Goal: Task Accomplishment & Management: Manage account settings

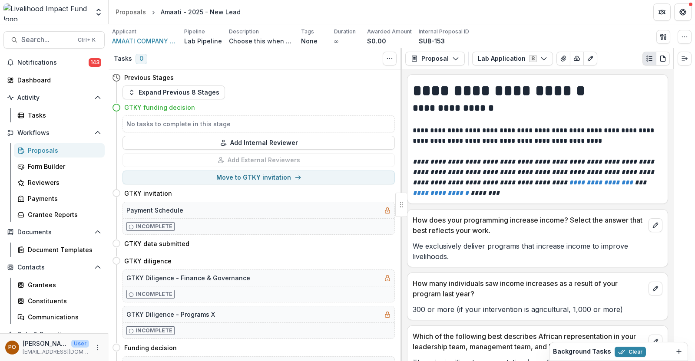
scroll to position [2722, 0]
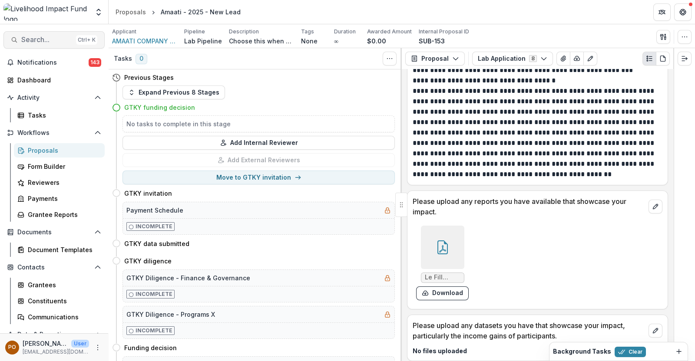
click at [49, 36] on span "Search..." at bounding box center [46, 40] width 51 height 8
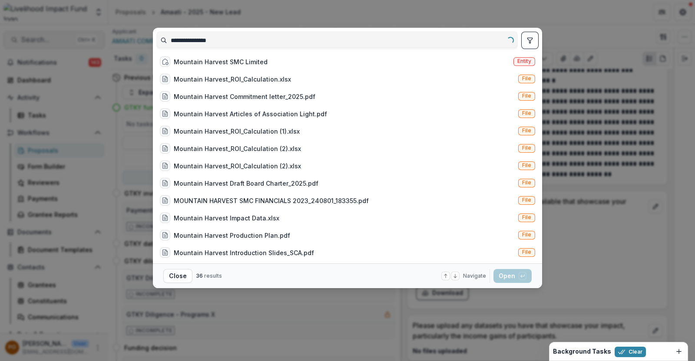
type input "**********"
click at [248, 59] on div "Mountain Harvest SMC Limited Entity" at bounding box center [347, 61] width 382 height 17
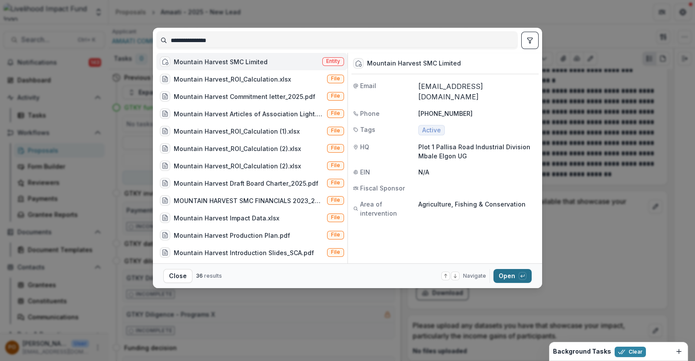
click at [507, 275] on button "Open with enter key" at bounding box center [513, 276] width 38 height 14
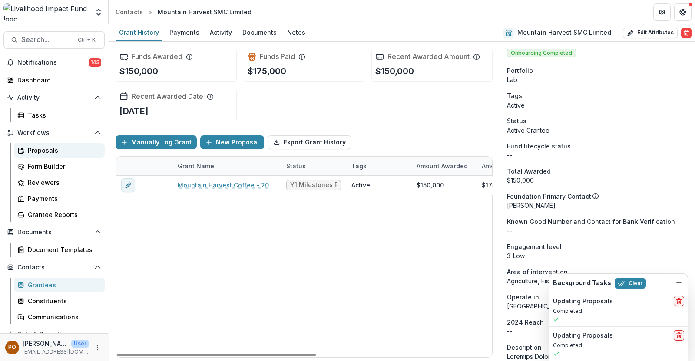
click at [38, 151] on div "Proposals" at bounding box center [63, 150] width 70 height 9
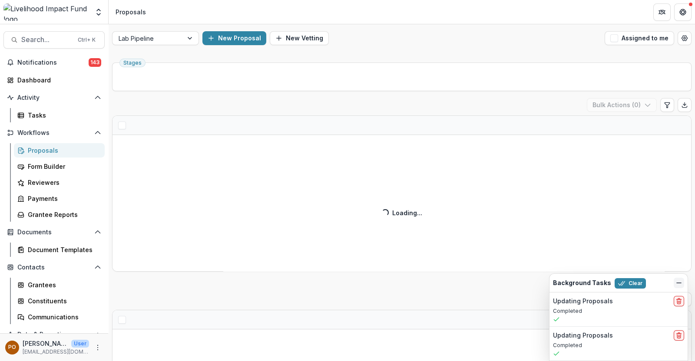
click at [678, 281] on icon "Dismiss" at bounding box center [679, 283] width 7 height 7
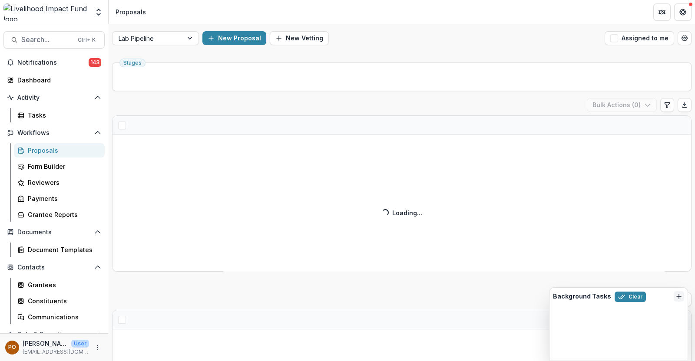
click at [678, 284] on div "Skip to content Team Settings Admin Settings Proposals Search... Ctrl + K Notif…" at bounding box center [347, 180] width 695 height 361
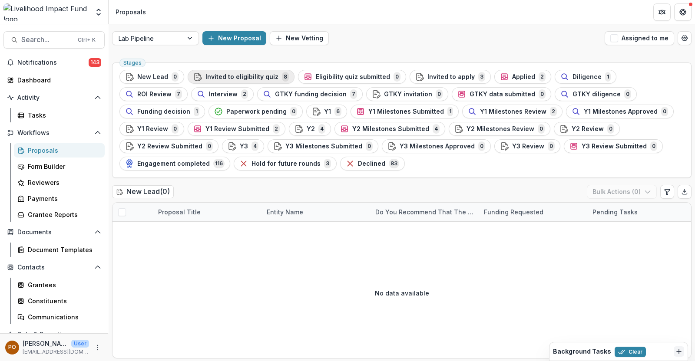
click at [232, 75] on span "Invited to eligibility quiz" at bounding box center [242, 76] width 73 height 7
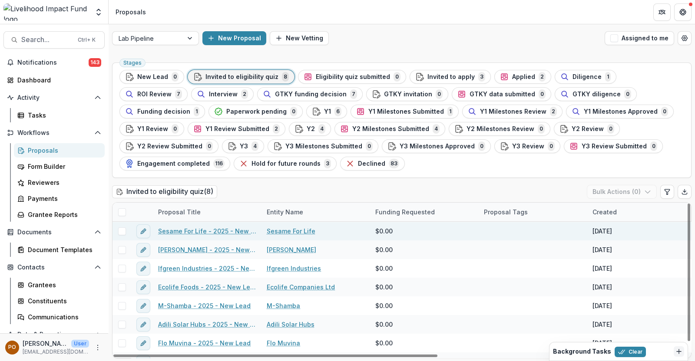
click at [122, 231] on span at bounding box center [122, 232] width 8 height 8
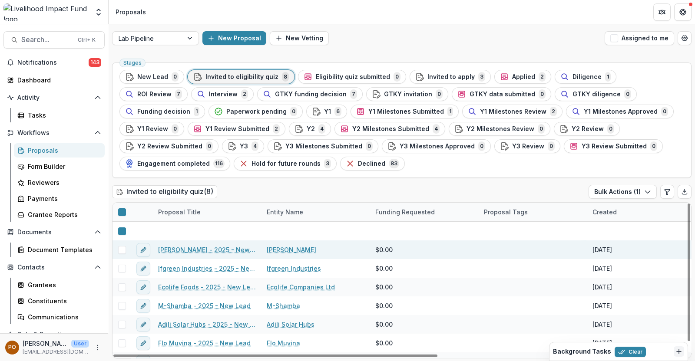
click at [121, 253] on span at bounding box center [122, 250] width 8 height 8
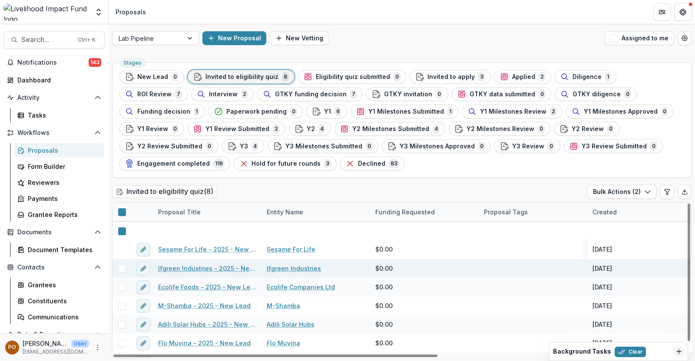
click at [124, 271] on span at bounding box center [122, 269] width 8 height 8
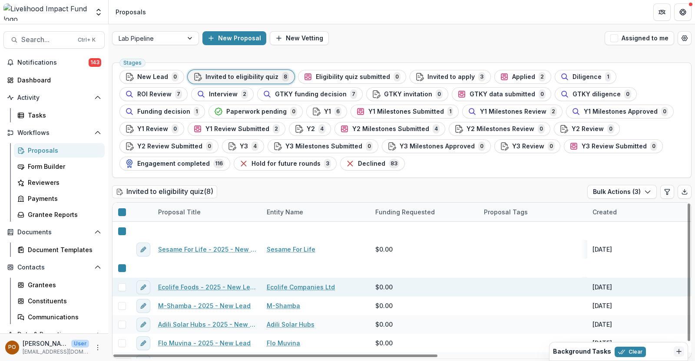
click at [122, 287] on span at bounding box center [122, 288] width 8 height 8
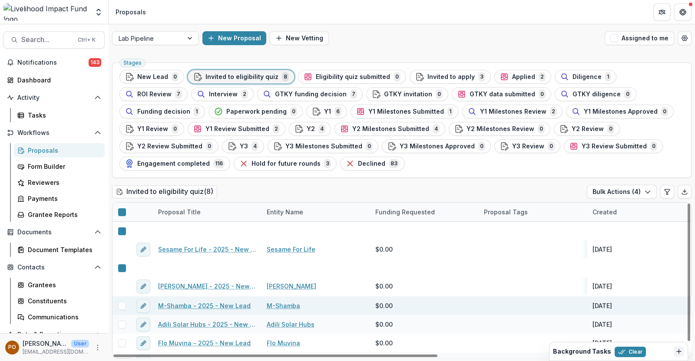
click at [123, 308] on span at bounding box center [122, 306] width 8 height 8
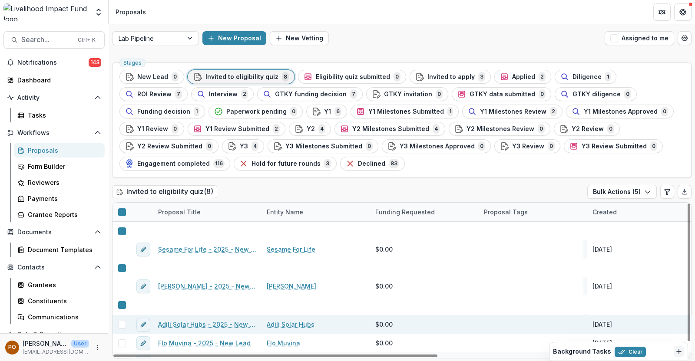
click at [123, 326] on span at bounding box center [122, 325] width 8 height 8
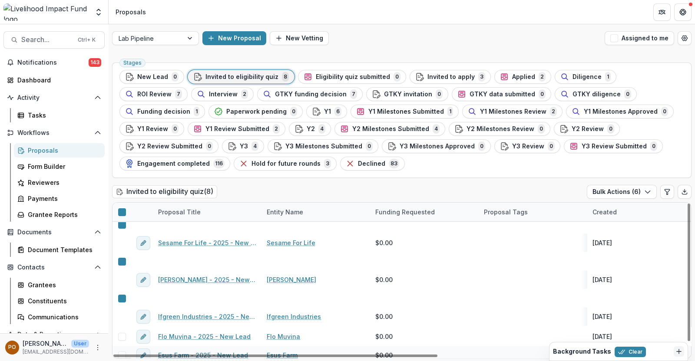
scroll to position [13, 0]
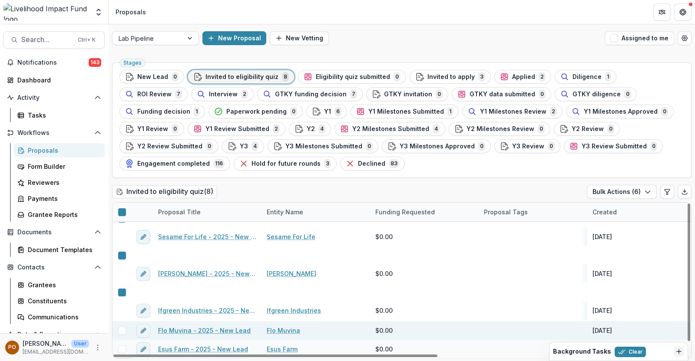
click at [122, 331] on span at bounding box center [122, 331] width 8 height 8
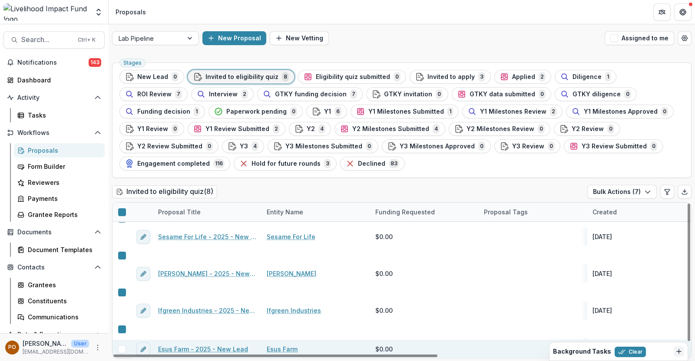
click at [123, 348] on span at bounding box center [122, 350] width 8 height 8
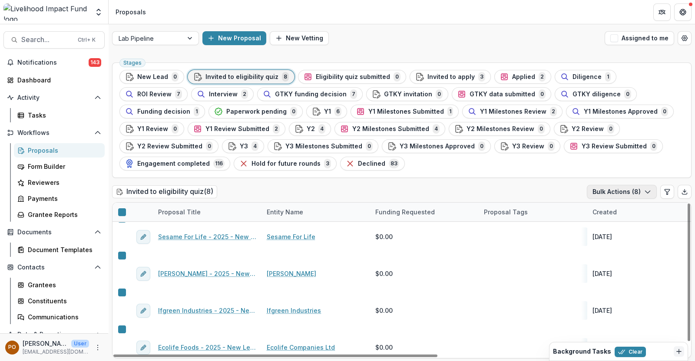
click at [647, 192] on icon "button" at bounding box center [647, 192] width 7 height 7
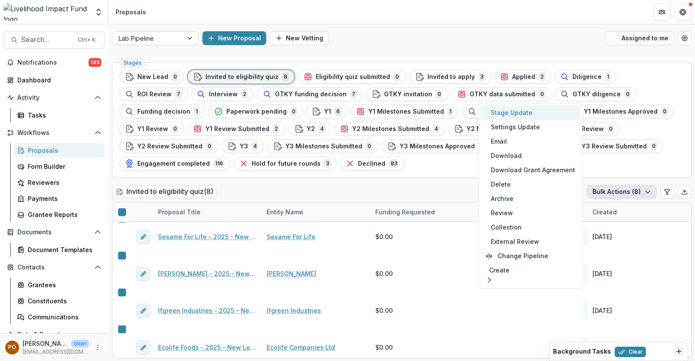
click at [522, 112] on button "Stage Update" at bounding box center [531, 113] width 100 height 14
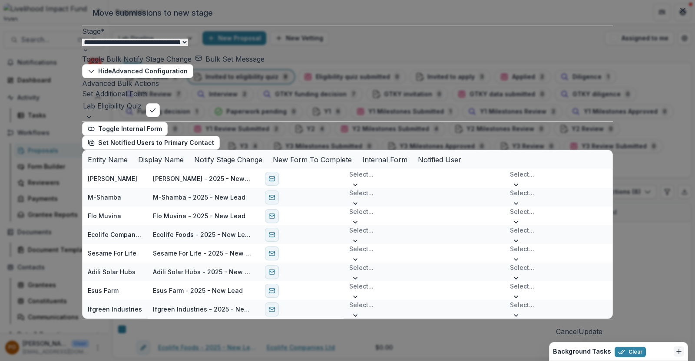
click at [188, 46] on select "**********" at bounding box center [135, 42] width 106 height 7
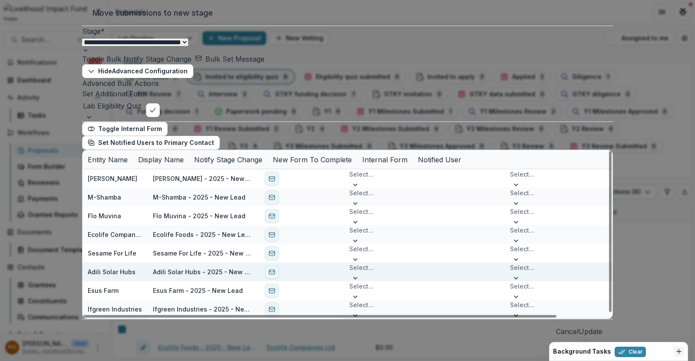
select select "********"
click at [106, 46] on select "**********" at bounding box center [135, 42] width 106 height 7
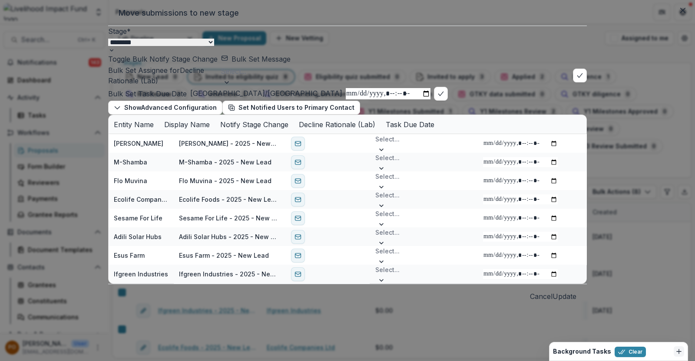
click at [172, 64] on button "Toggle Bulk Notify Stage Change" at bounding box center [162, 59] width 109 height 10
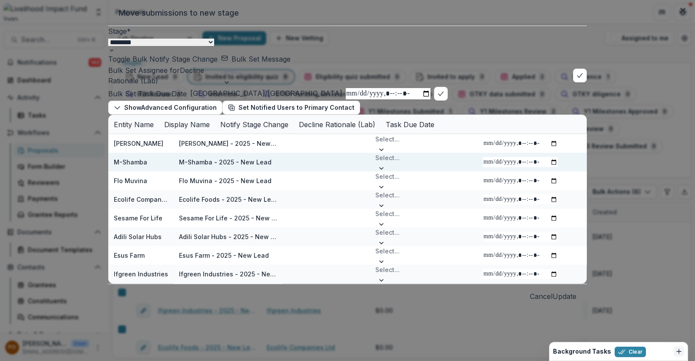
scroll to position [60, 0]
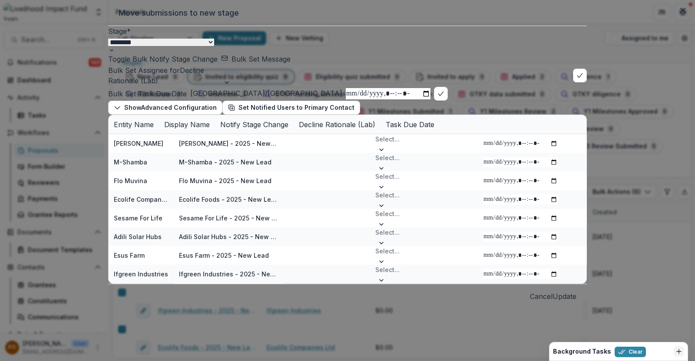
click at [249, 54] on button "Bulk Set Message" at bounding box center [256, 59] width 70 height 10
click at [398, 63] on button "Close" at bounding box center [403, 63] width 10 height 10
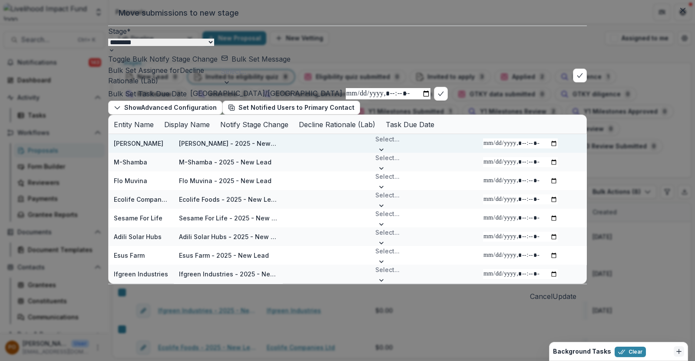
click at [288, 144] on span at bounding box center [288, 144] width 0 height 0
click at [288, 162] on span at bounding box center [288, 162] width 0 height 0
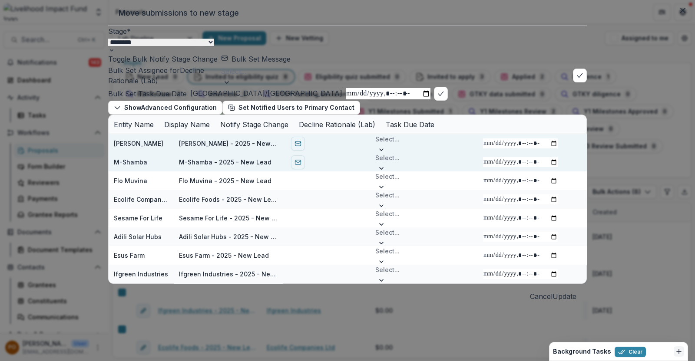
click at [288, 162] on span at bounding box center [288, 162] width 0 height 0
click at [288, 144] on span at bounding box center [288, 144] width 0 height 0
click at [255, 64] on button "Bulk Set Message" at bounding box center [256, 59] width 70 height 10
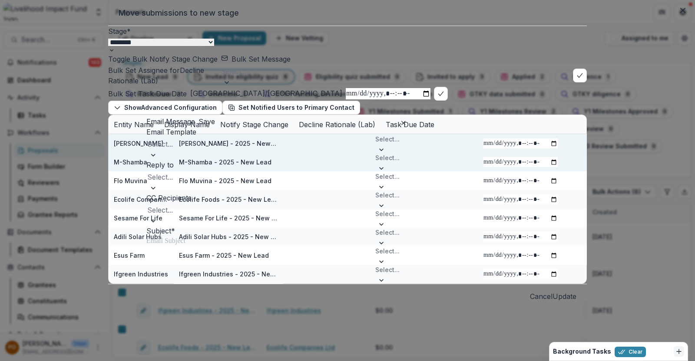
click at [342, 160] on div at bounding box center [279, 155] width 266 height 9
click at [254, 150] on div at bounding box center [279, 144] width 264 height 12
click at [249, 183] on div at bounding box center [279, 177] width 264 height 12
type input "***"
click at [264, 361] on div "[EMAIL_ADDRESS][DOMAIN_NAME]" at bounding box center [347, 366] width 695 height 10
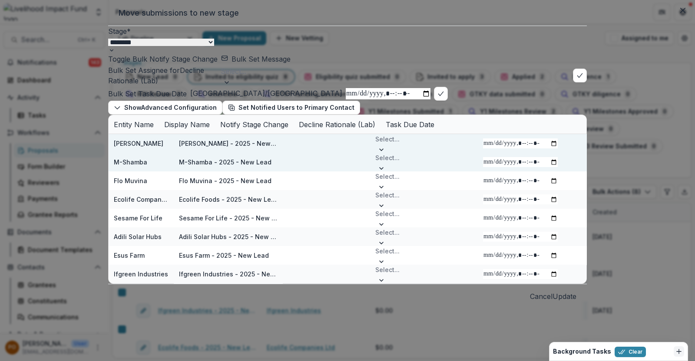
click at [265, 64] on button "Bulk Set Message" at bounding box center [256, 59] width 70 height 10
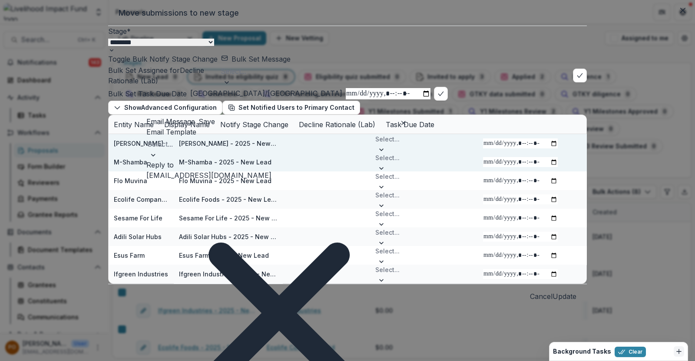
scroll to position [54, 0]
type input "*"
type input "*****"
click at [222, 361] on div "[EMAIL_ADDRESS][DOMAIN_NAME]" at bounding box center [347, 366] width 695 height 10
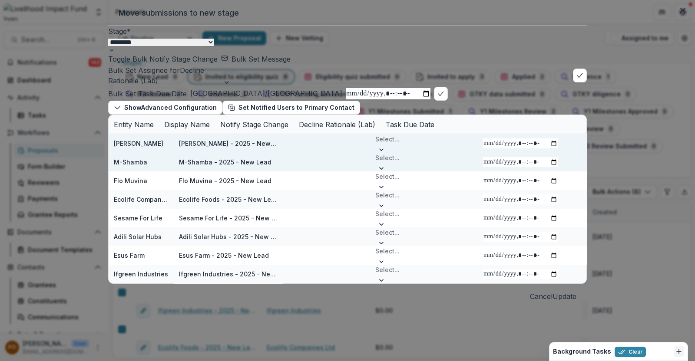
click at [270, 64] on button "Bulk Set Message" at bounding box center [256, 59] width 70 height 10
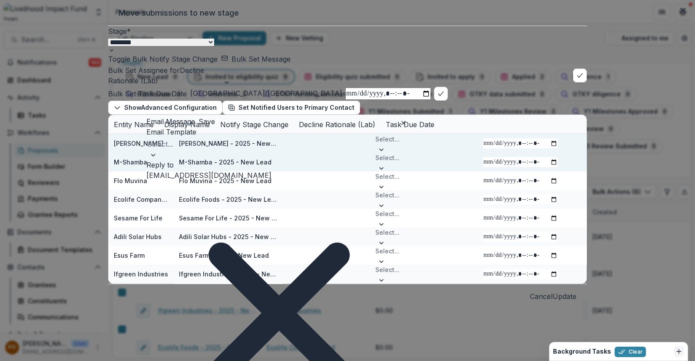
scroll to position [108, 0]
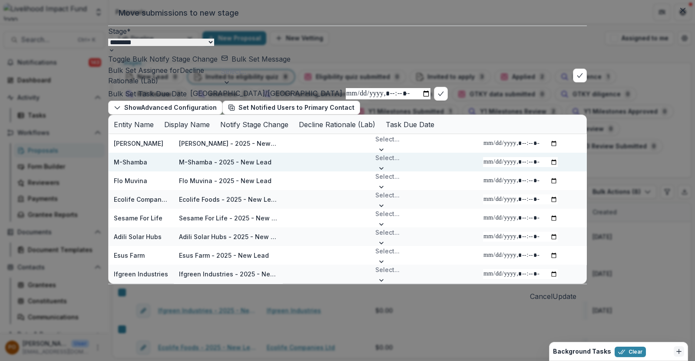
click at [293, 77] on div at bounding box center [395, 71] width 348 height 12
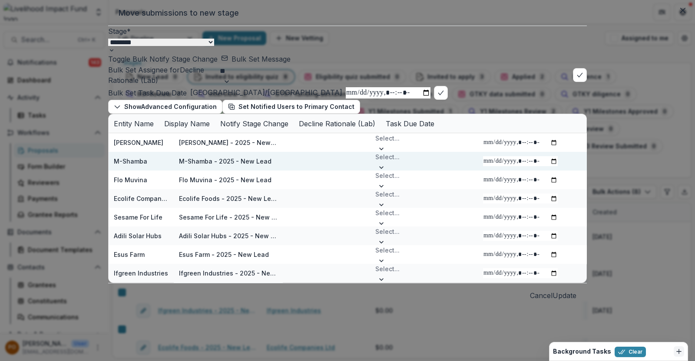
type input "***"
click at [315, 361] on div "[PERSON_NAME] - [EMAIL_ADDRESS][DOMAIN_NAME]" at bounding box center [347, 366] width 695 height 10
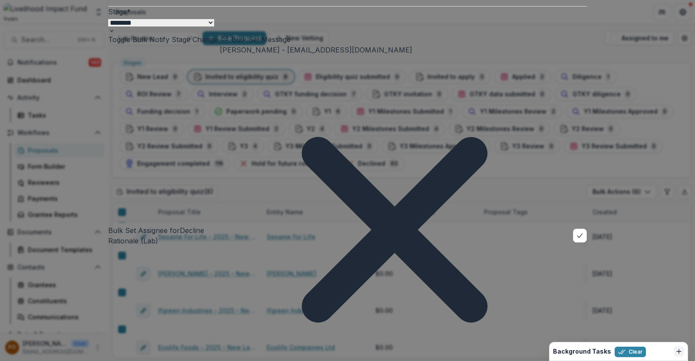
scroll to position [6, 0]
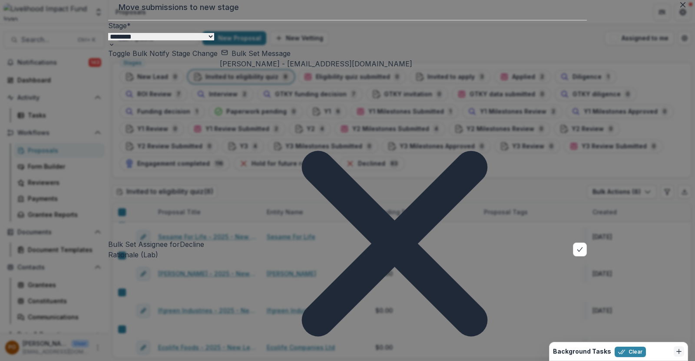
click at [254, 59] on button "Bulk Set Message" at bounding box center [256, 53] width 70 height 10
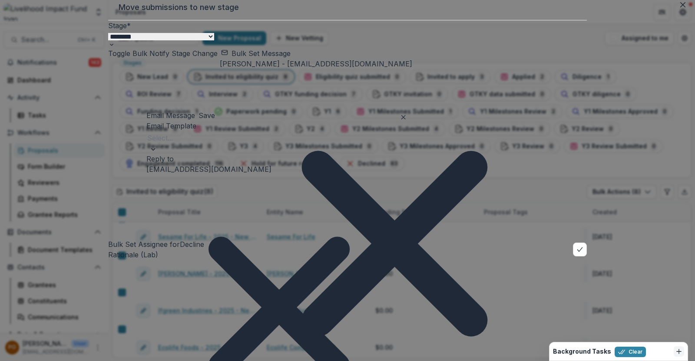
scroll to position [0, 0]
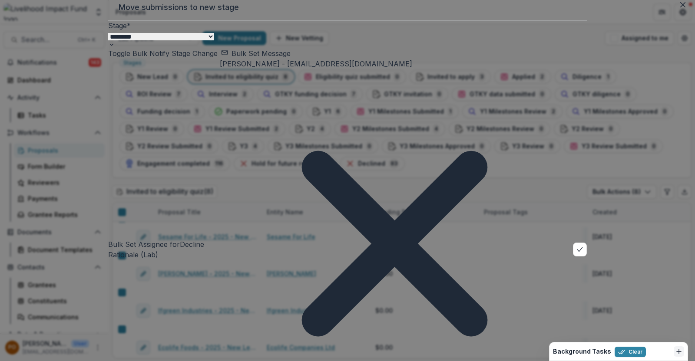
click at [197, 59] on button "Toggle Bulk Notify Stage Change" at bounding box center [162, 53] width 109 height 10
click at [273, 59] on button "Bulk Set Message" at bounding box center [256, 53] width 70 height 10
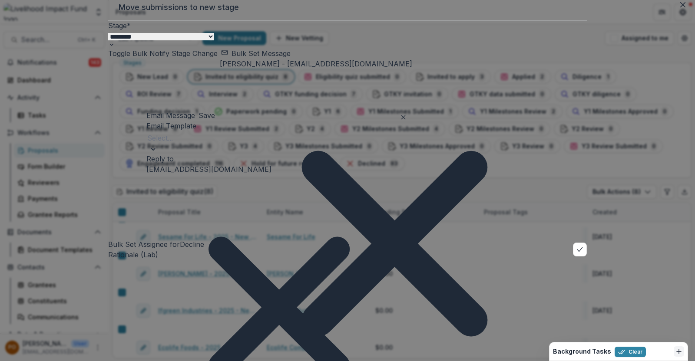
click at [345, 154] on div at bounding box center [279, 149] width 266 height 9
click at [304, 144] on div at bounding box center [279, 138] width 264 height 12
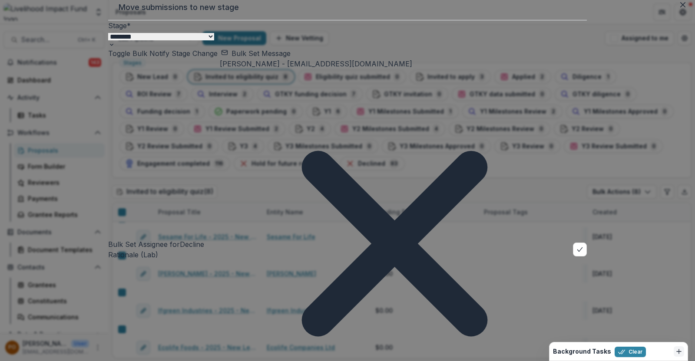
click at [632, 156] on div "**********" at bounding box center [347, 180] width 695 height 361
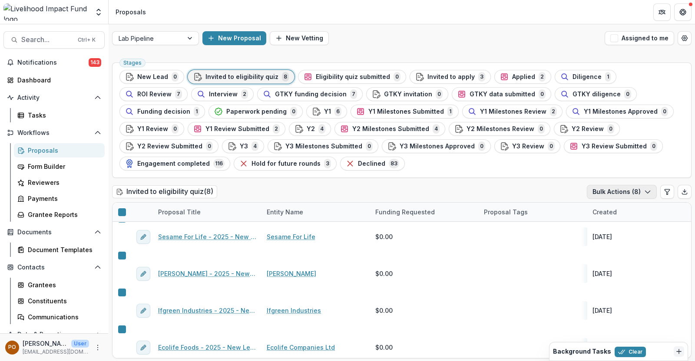
click at [650, 190] on button "Bulk Actions ( 8 )" at bounding box center [622, 192] width 70 height 14
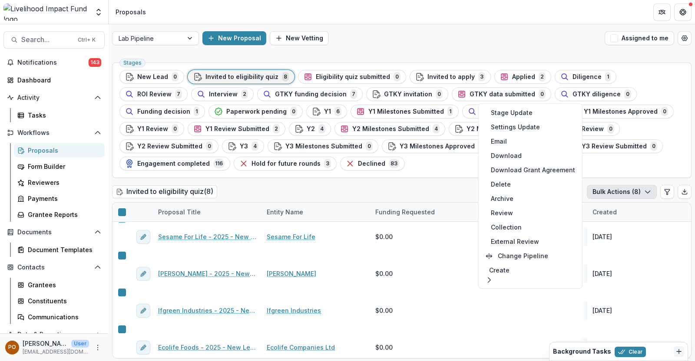
click at [404, 185] on div "Invited to eligibility quiz ( 8 ) Bulk Actions ( 8 )" at bounding box center [402, 193] width 580 height 17
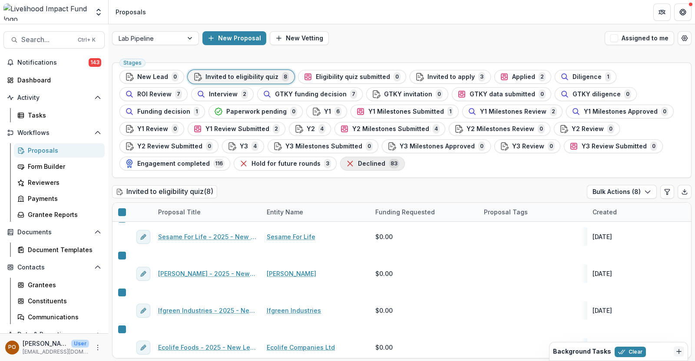
click at [358, 162] on span "Declined" at bounding box center [371, 163] width 27 height 7
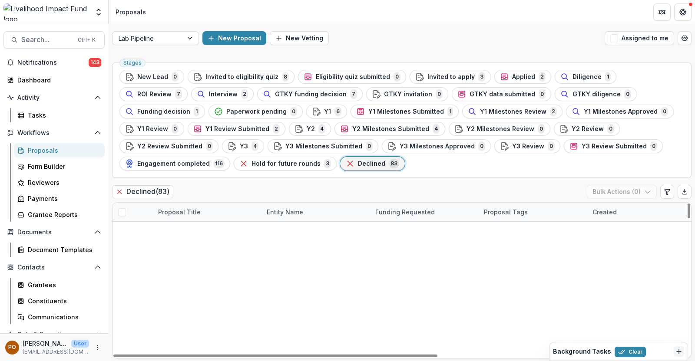
click at [320, 235] on div "VunaPay Solutions Limited" at bounding box center [316, 231] width 109 height 19
click at [322, 227] on link "VunaPay Solutions Limited" at bounding box center [308, 231] width 82 height 9
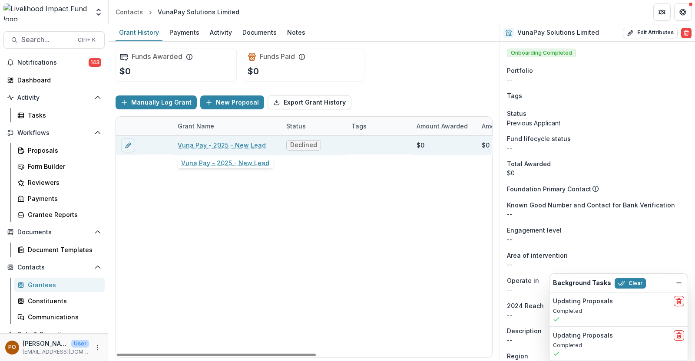
click at [235, 149] on link "Vuna Pay - 2025 - New Lead" at bounding box center [222, 145] width 88 height 9
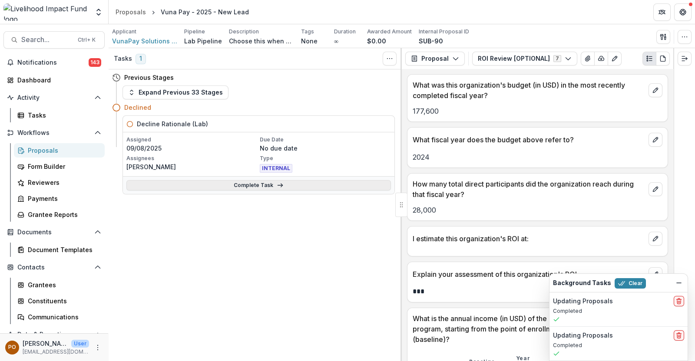
click at [243, 187] on link "Complete Task" at bounding box center [258, 185] width 265 height 10
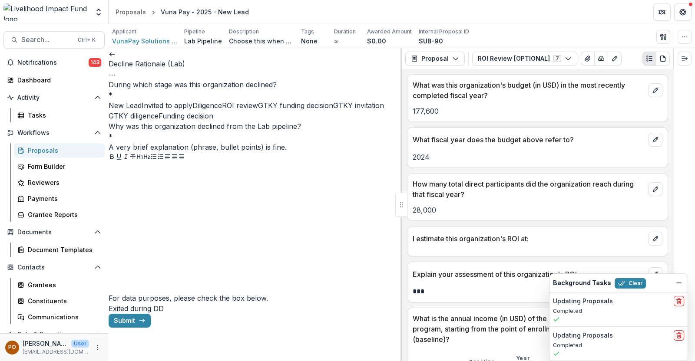
click at [222, 110] on span at bounding box center [222, 105] width 0 height 9
click at [165, 271] on div at bounding box center [255, 228] width 293 height 130
click at [151, 328] on button "Submit" at bounding box center [130, 321] width 42 height 14
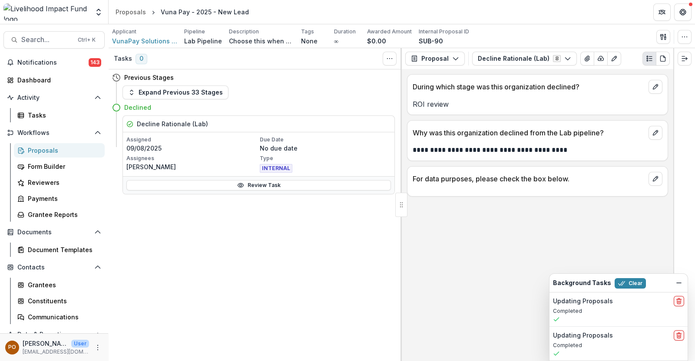
click at [40, 147] on div "Proposals" at bounding box center [63, 150] width 70 height 9
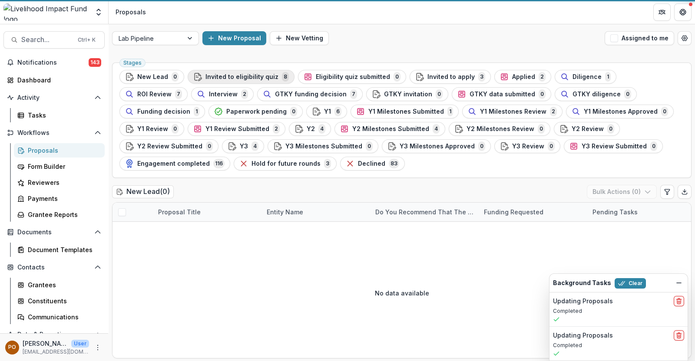
click at [236, 76] on span "Invited to eligibility quiz" at bounding box center [242, 76] width 73 height 7
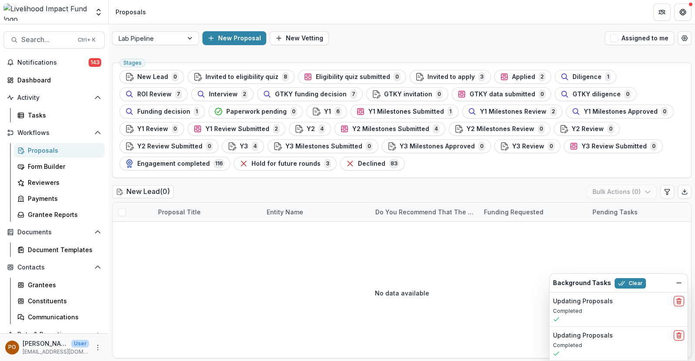
click at [225, 76] on span "Invited to eligibility quiz" at bounding box center [242, 76] width 73 height 7
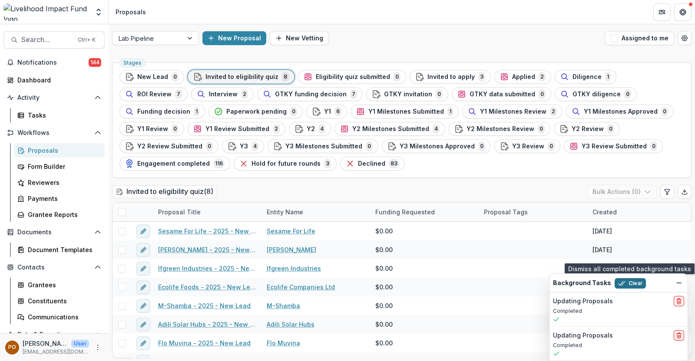
click at [627, 283] on button "Clear" at bounding box center [630, 284] width 31 height 10
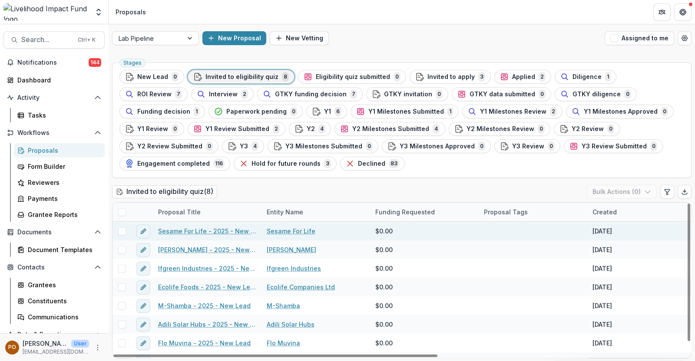
click at [126, 230] on span at bounding box center [122, 232] width 8 height 8
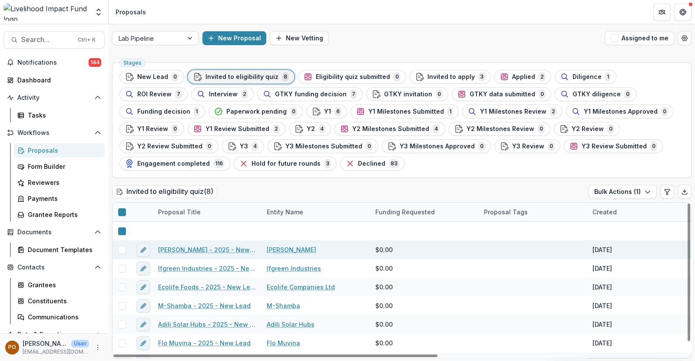
click at [122, 249] on span at bounding box center [122, 250] width 8 height 8
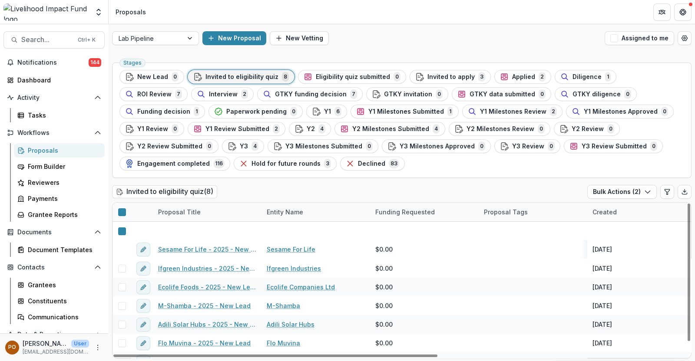
click at [122, 212] on icon at bounding box center [122, 212] width 0 height 0
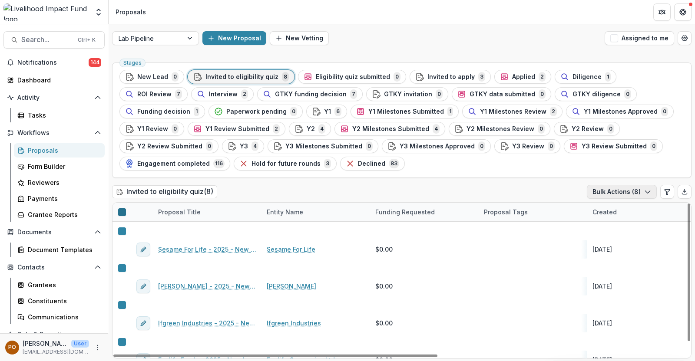
click at [644, 190] on icon "button" at bounding box center [647, 192] width 7 height 7
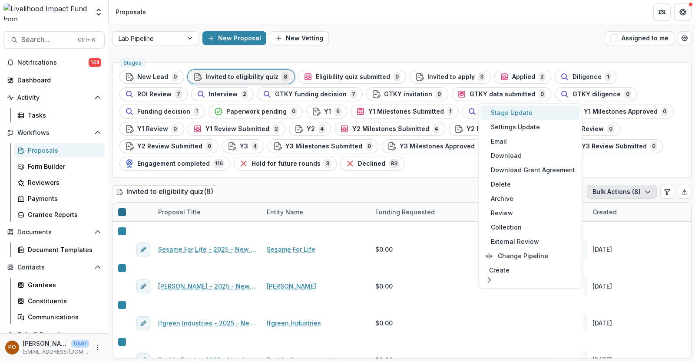
click at [541, 112] on button "Stage Update" at bounding box center [531, 113] width 100 height 14
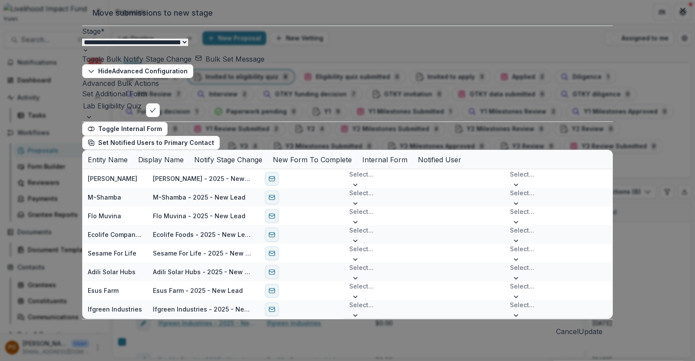
click at [188, 46] on select "**********" at bounding box center [135, 42] width 106 height 7
select select "********"
click at [106, 46] on select "**********" at bounding box center [135, 42] width 106 height 7
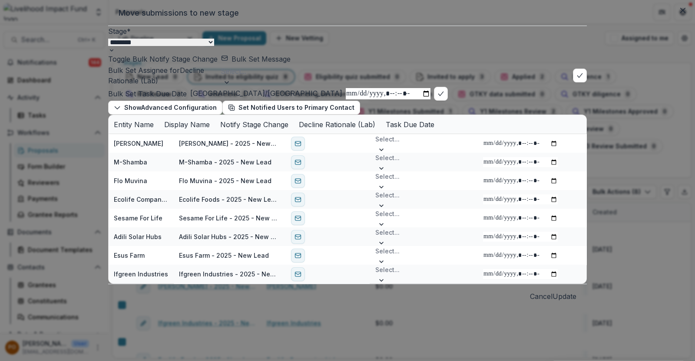
click at [159, 64] on button "Toggle Bulk Notify Stage Change" at bounding box center [162, 59] width 109 height 10
click at [275, 77] on div at bounding box center [395, 71] width 348 height 12
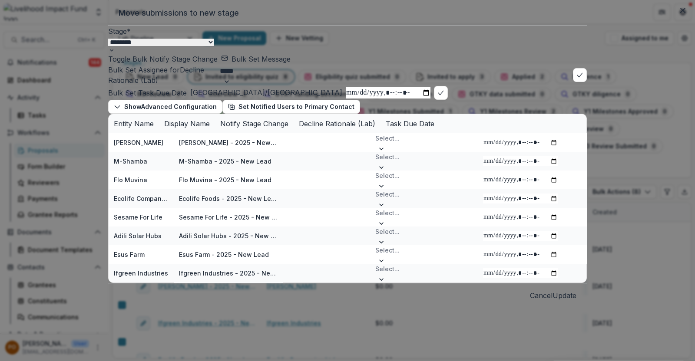
click at [282, 361] on div "[PERSON_NAME] - [EMAIL_ADDRESS][DOMAIN_NAME]" at bounding box center [347, 366] width 695 height 10
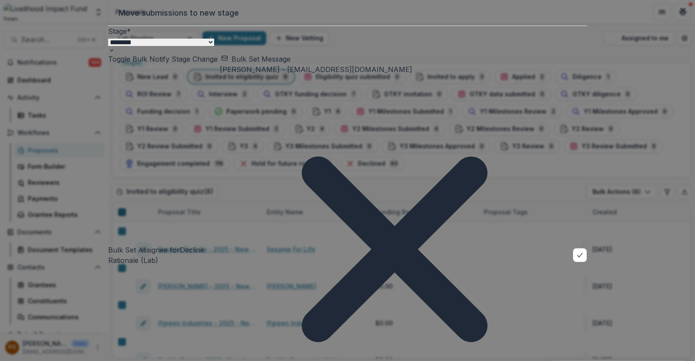
click at [255, 64] on button "Bulk Set Message" at bounding box center [256, 59] width 70 height 10
click at [247, 183] on div at bounding box center [279, 177] width 264 height 12
click at [248, 361] on div "[EMAIL_ADDRESS][DOMAIN_NAME]" at bounding box center [347, 366] width 695 height 10
click at [249, 64] on button "Bulk Set Message" at bounding box center [256, 59] width 70 height 10
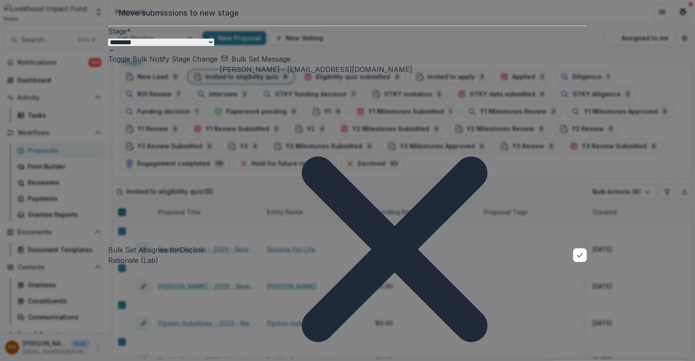
click at [267, 64] on button "Bulk Set Message" at bounding box center [256, 59] width 70 height 10
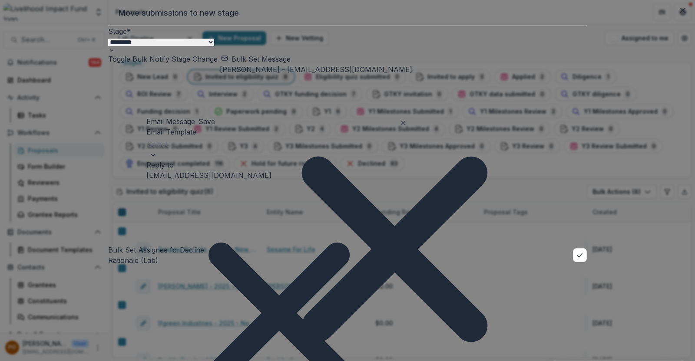
drag, startPoint x: 189, startPoint y: 269, endPoint x: 153, endPoint y: 169, distance: 106.5
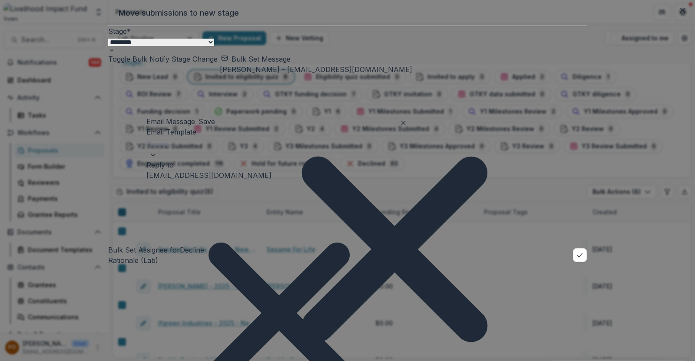
scroll to position [163, 0]
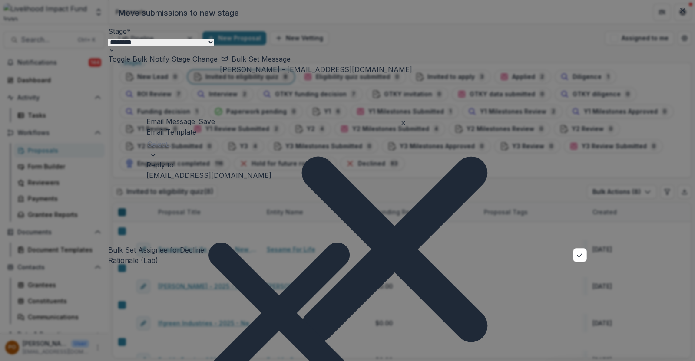
drag, startPoint x: 286, startPoint y: 201, endPoint x: 150, endPoint y: 199, distance: 136.0
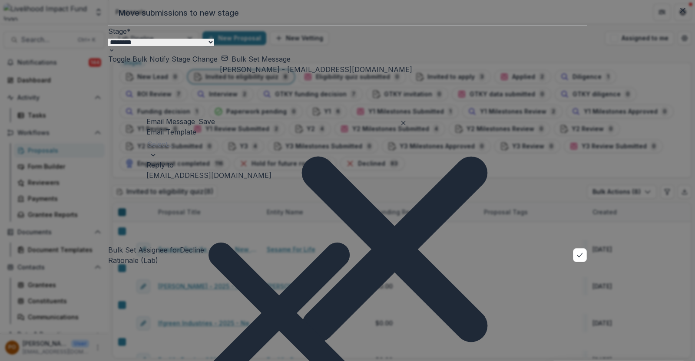
click at [215, 125] on button "Save" at bounding box center [207, 121] width 17 height 10
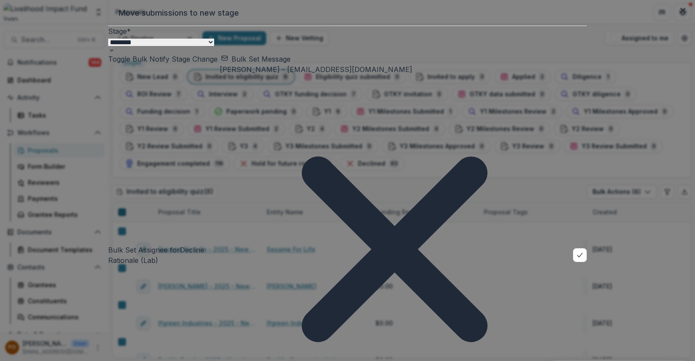
scroll to position [60, 0]
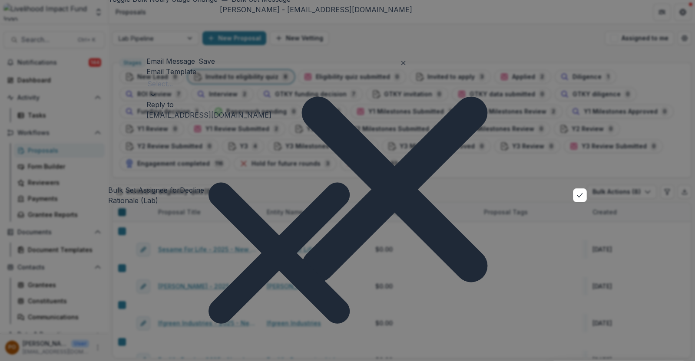
scroll to position [44, 0]
click at [215, 64] on button "Save" at bounding box center [207, 61] width 17 height 10
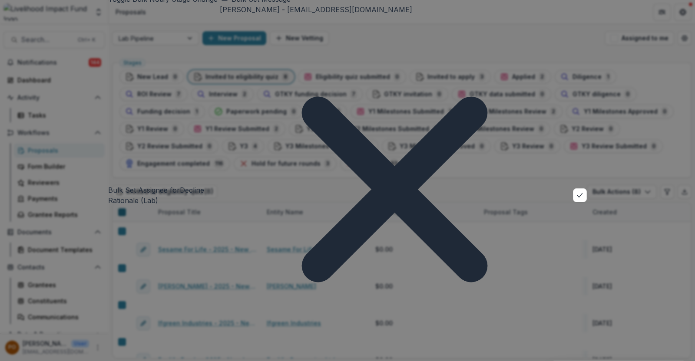
click at [400, 361] on div "[PERSON_NAME] - [EMAIL_ADDRESS][DOMAIN_NAME]" at bounding box center [347, 366] width 695 height 10
click at [403, 361] on div "[PERSON_NAME] - [EMAIL_ADDRESS][DOMAIN_NAME]" at bounding box center [347, 366] width 695 height 10
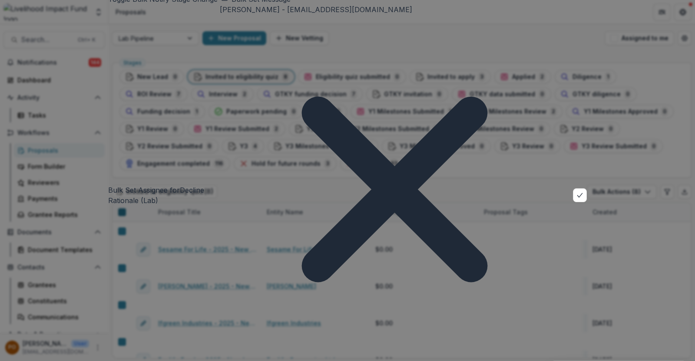
click at [401, 361] on div "[PERSON_NAME] - [EMAIL_ADDRESS][DOMAIN_NAME]" at bounding box center [347, 366] width 695 height 10
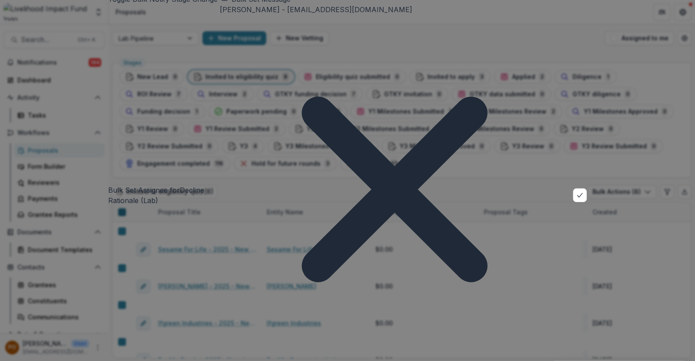
click at [398, 361] on div "[PERSON_NAME] - [EMAIL_ADDRESS][DOMAIN_NAME]" at bounding box center [347, 366] width 695 height 10
click at [400, 361] on div "[PERSON_NAME] - [EMAIL_ADDRESS][DOMAIN_NAME]" at bounding box center [347, 366] width 695 height 10
click at [394, 361] on div "[PERSON_NAME] - [EMAIL_ADDRESS][DOMAIN_NAME]" at bounding box center [347, 366] width 695 height 10
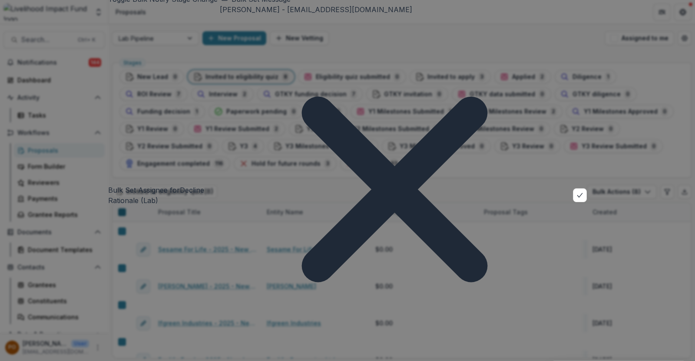
click at [403, 361] on div "[PERSON_NAME] - [EMAIL_ADDRESS][DOMAIN_NAME]" at bounding box center [347, 366] width 695 height 10
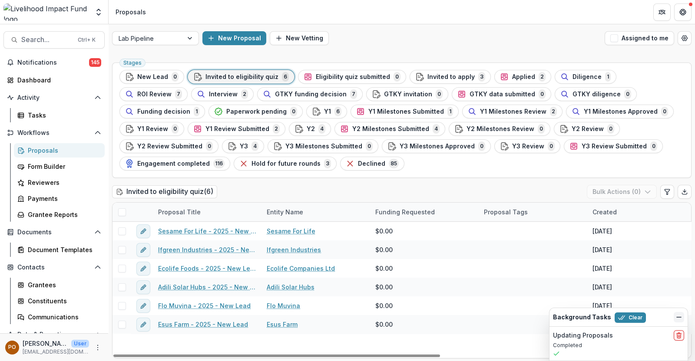
click at [679, 315] on icon "Dismiss" at bounding box center [679, 317] width 7 height 7
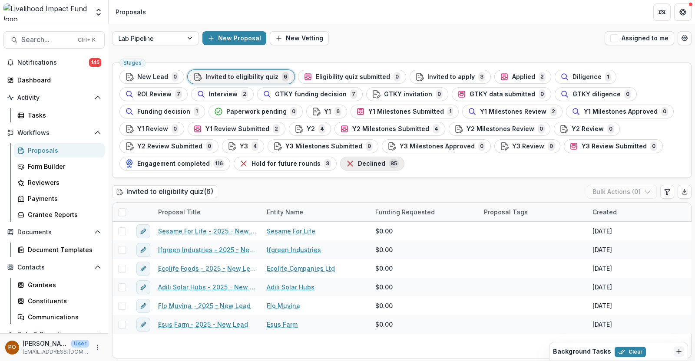
click at [340, 157] on button "Declined 85" at bounding box center [372, 164] width 64 height 14
